Goal: Task Accomplishment & Management: Manage account settings

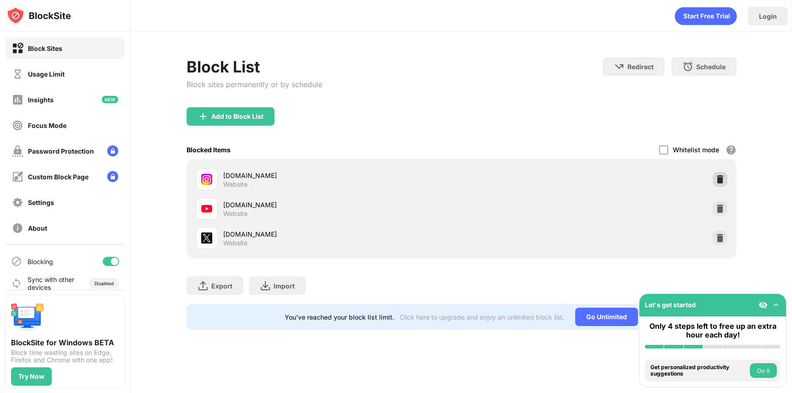
click at [722, 180] on img at bounding box center [719, 179] width 9 height 9
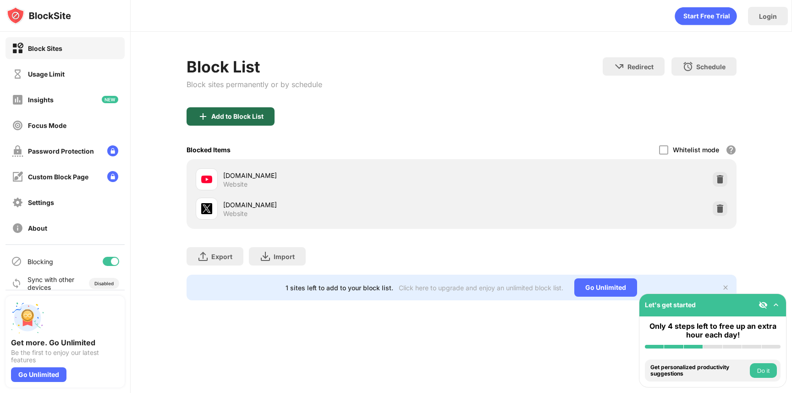
click at [252, 118] on div "Add to Block List" at bounding box center [237, 116] width 52 height 7
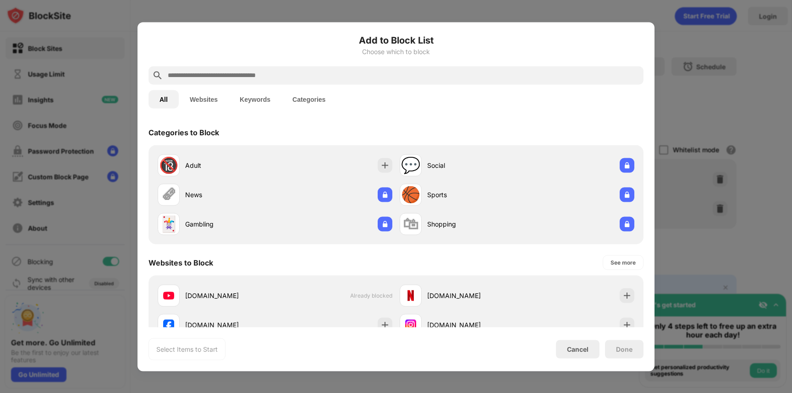
click at [269, 71] on input "text" at bounding box center [403, 75] width 473 height 11
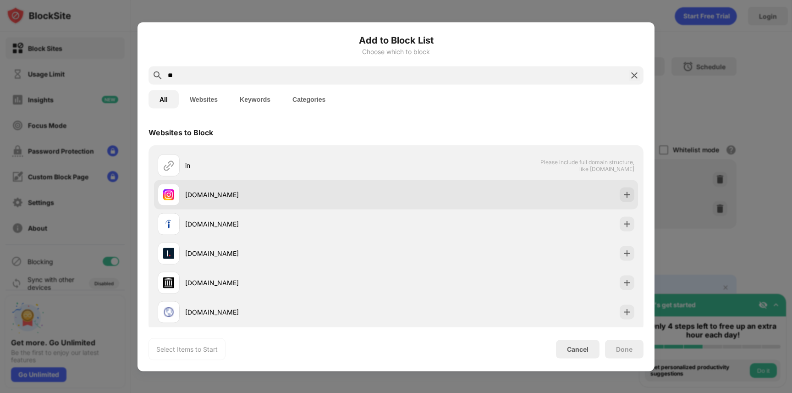
type input "**"
click at [254, 195] on div "[DOMAIN_NAME]" at bounding box center [290, 195] width 211 height 10
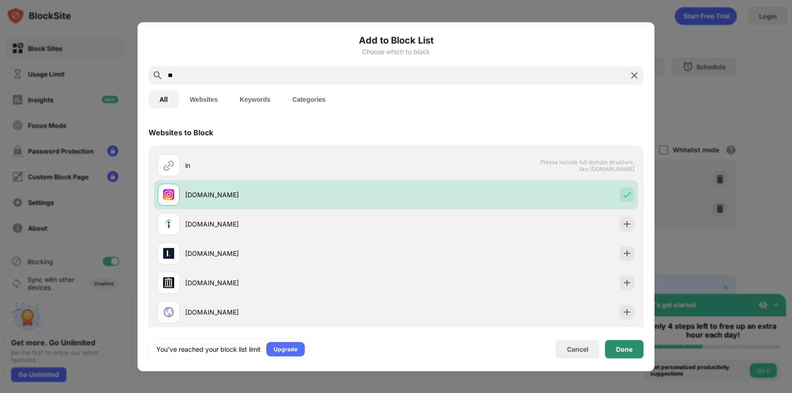
click at [624, 348] on div "Done" at bounding box center [624, 348] width 16 height 7
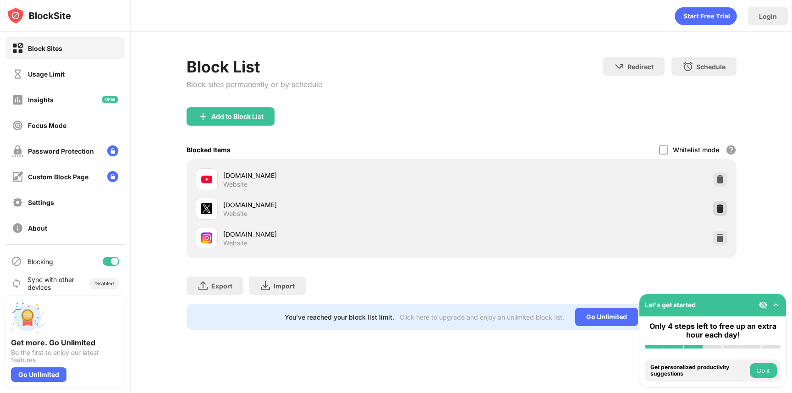
click at [721, 205] on img at bounding box center [719, 208] width 9 height 9
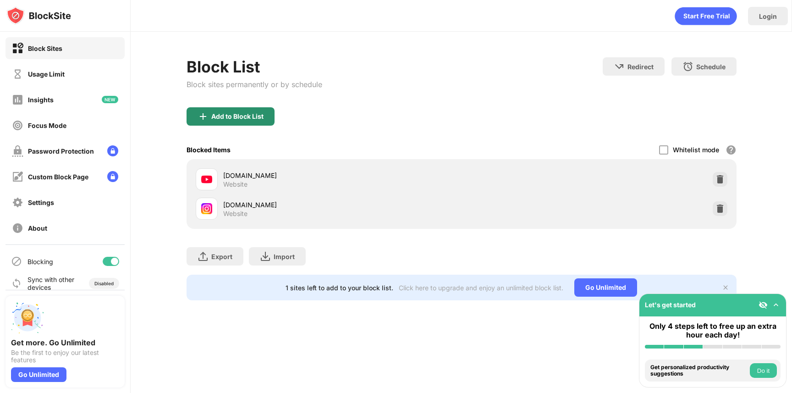
click at [240, 115] on div "Add to Block List" at bounding box center [237, 116] width 52 height 7
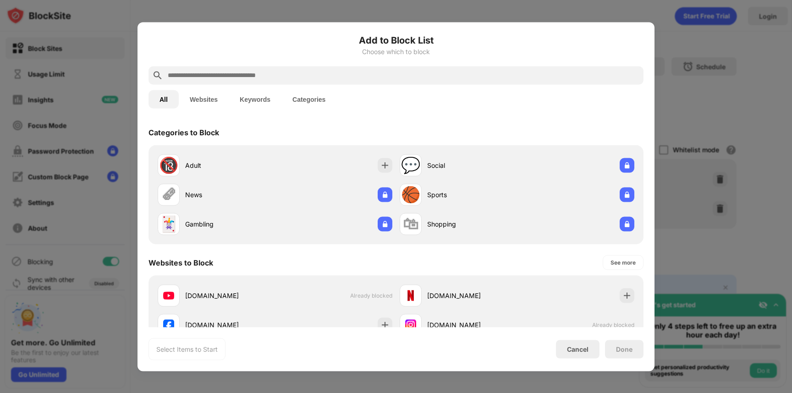
click at [249, 73] on input "text" at bounding box center [403, 75] width 473 height 11
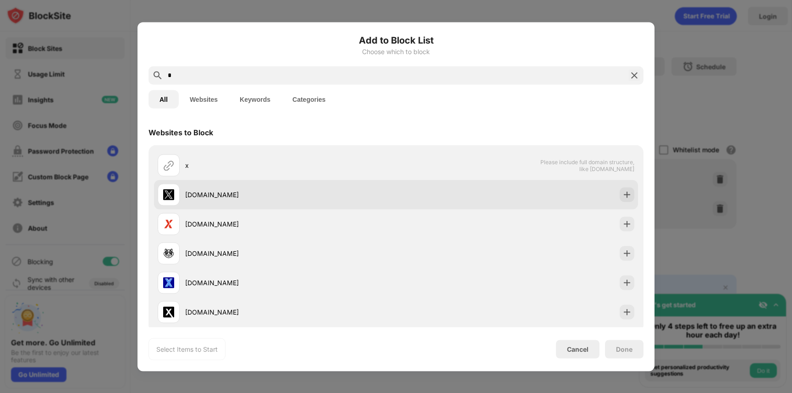
type input "*"
click at [230, 183] on div "[DOMAIN_NAME]" at bounding box center [277, 194] width 238 height 22
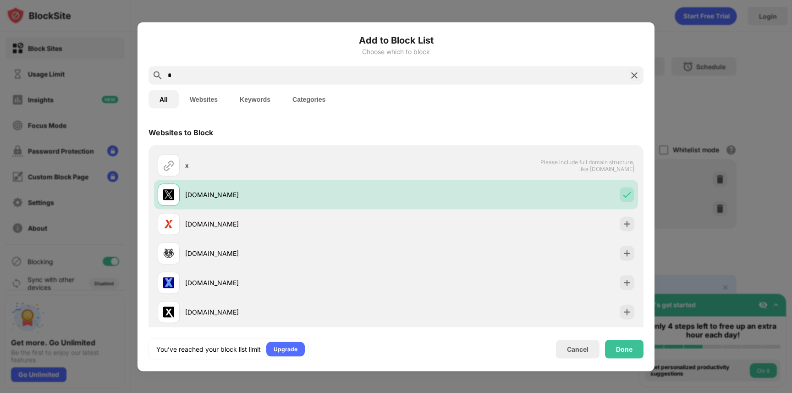
click at [624, 345] on div "Done" at bounding box center [624, 348] width 16 height 7
